Goal: Entertainment & Leisure: Consume media (video, audio)

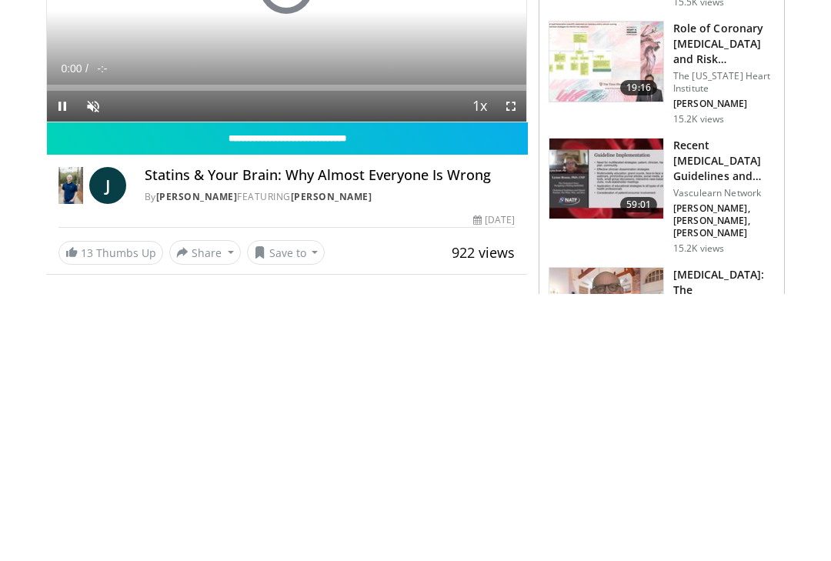
scroll to position [267, 0]
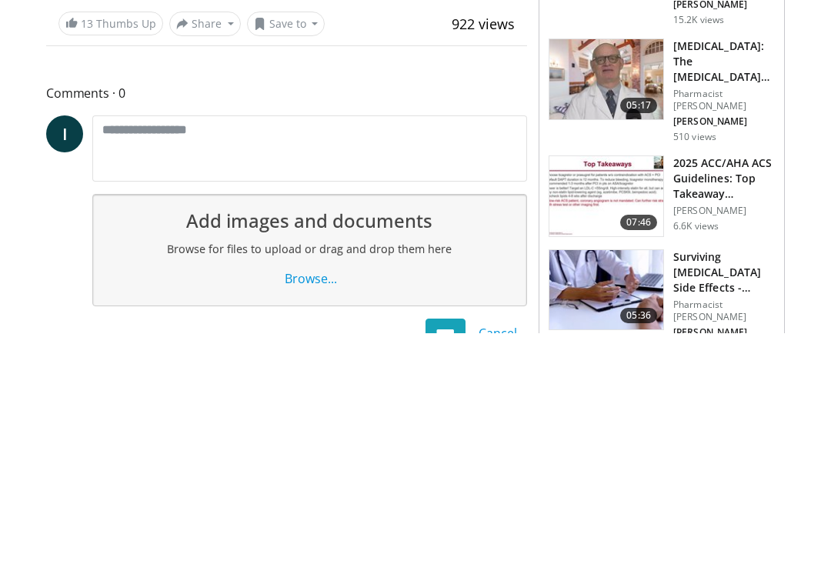
click at [106, 155] on input "**********" at bounding box center [287, 138] width 481 height 32
